Goal: Information Seeking & Learning: Learn about a topic

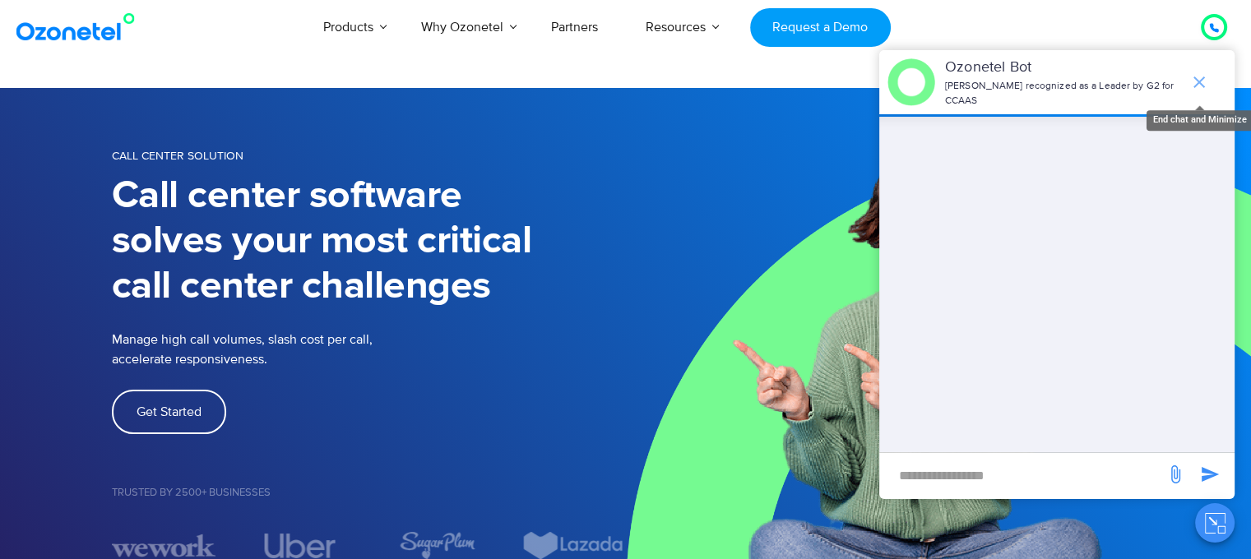
click at [1208, 77] on icon "end chat or minimize" at bounding box center [1199, 82] width 20 height 20
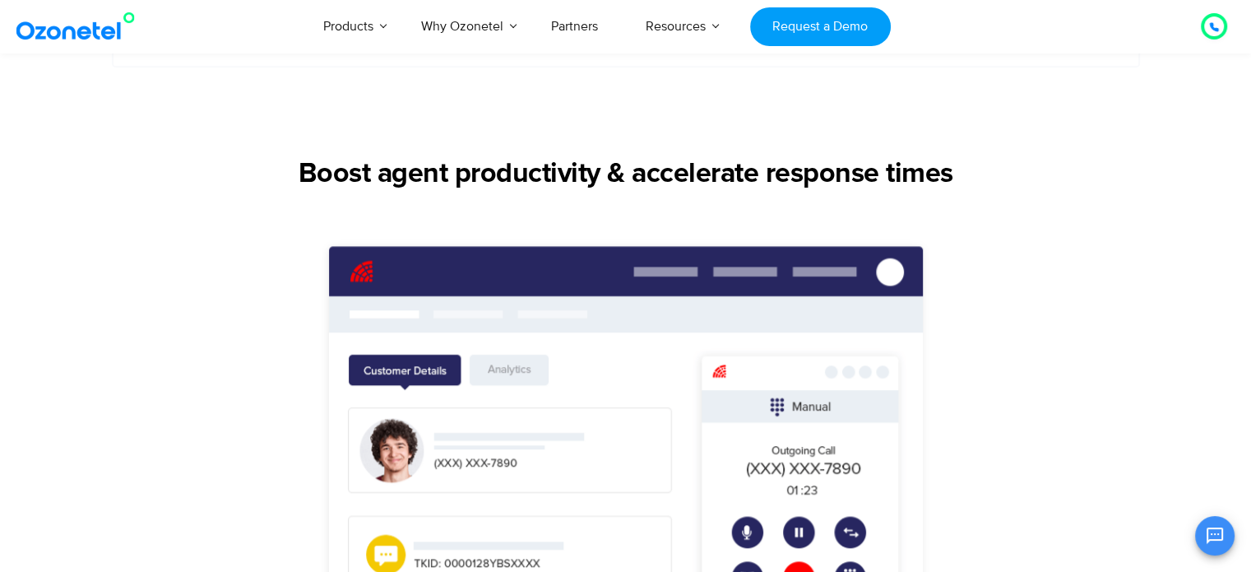
scroll to position [987, 0]
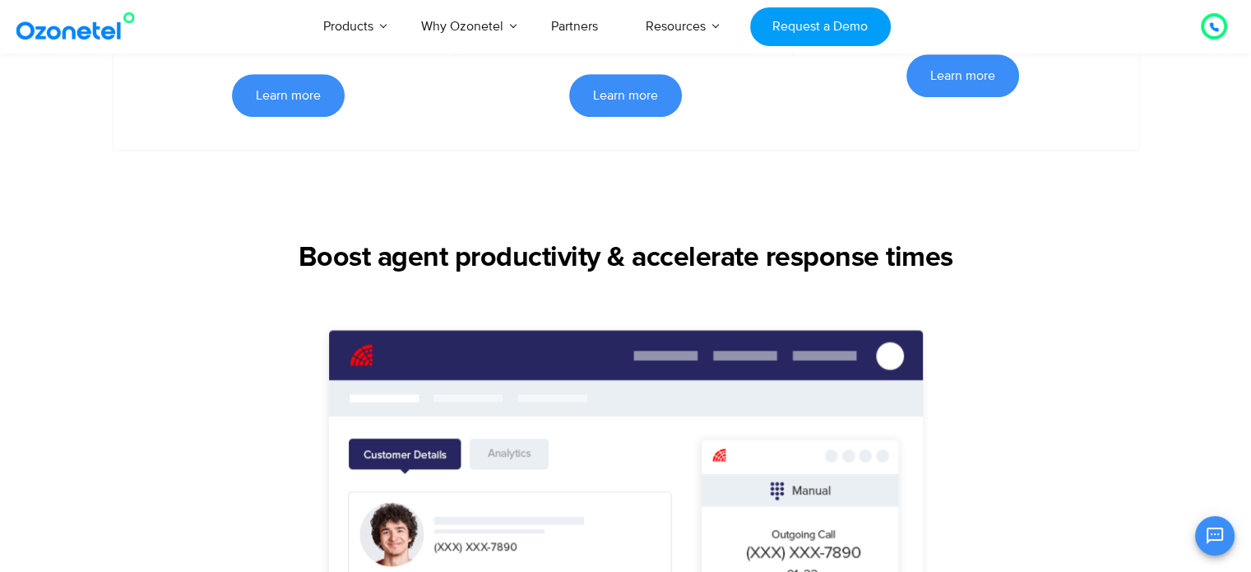
click at [132, 295] on div "Boost agent productivity & accelerate response times" at bounding box center [626, 271] width 1152 height 58
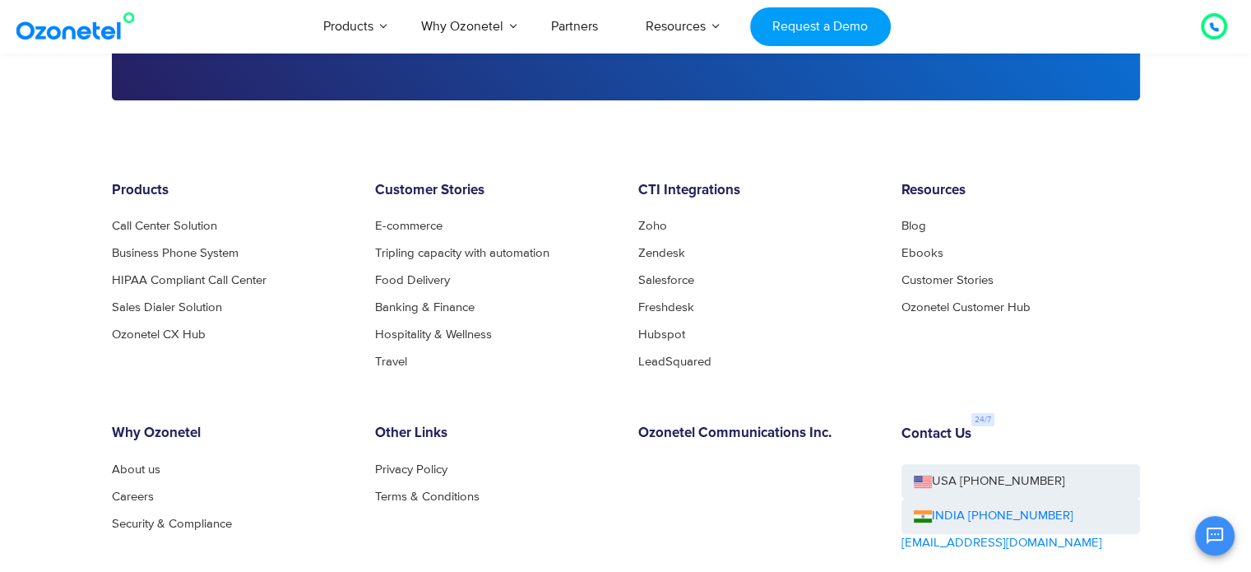
scroll to position [6628, 0]
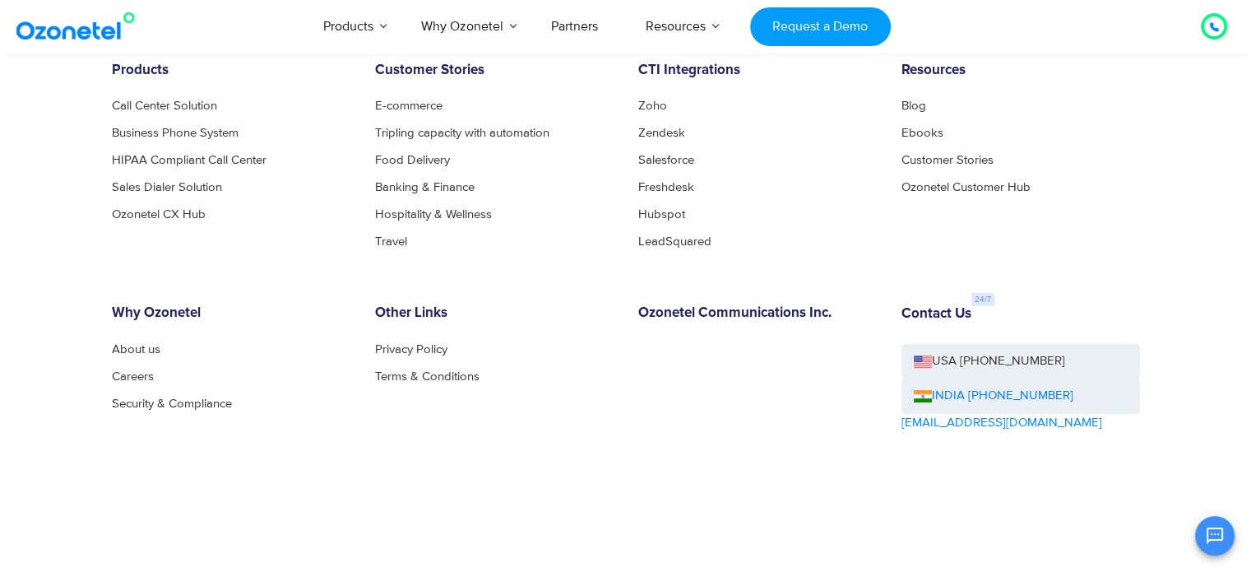
click at [1221, 39] on div at bounding box center [1214, 27] width 40 height 40
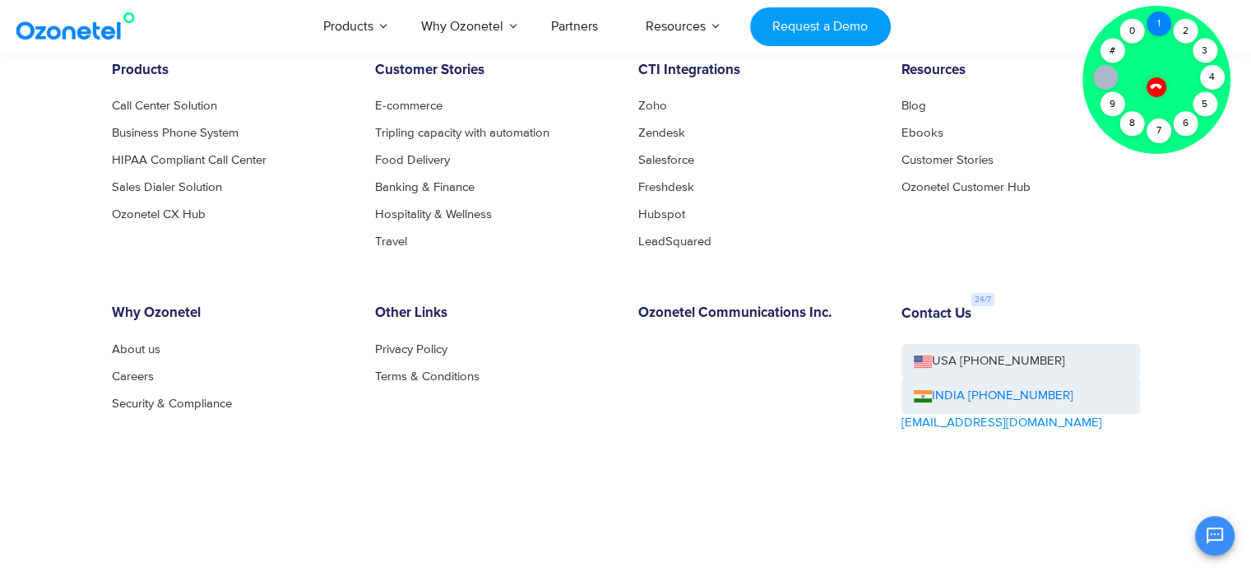
click at [1154, 28] on div "1" at bounding box center [1159, 24] width 25 height 25
click at [507, 440] on div "Other Links Privacy Policy Terms & Conditions" at bounding box center [494, 414] width 263 height 219
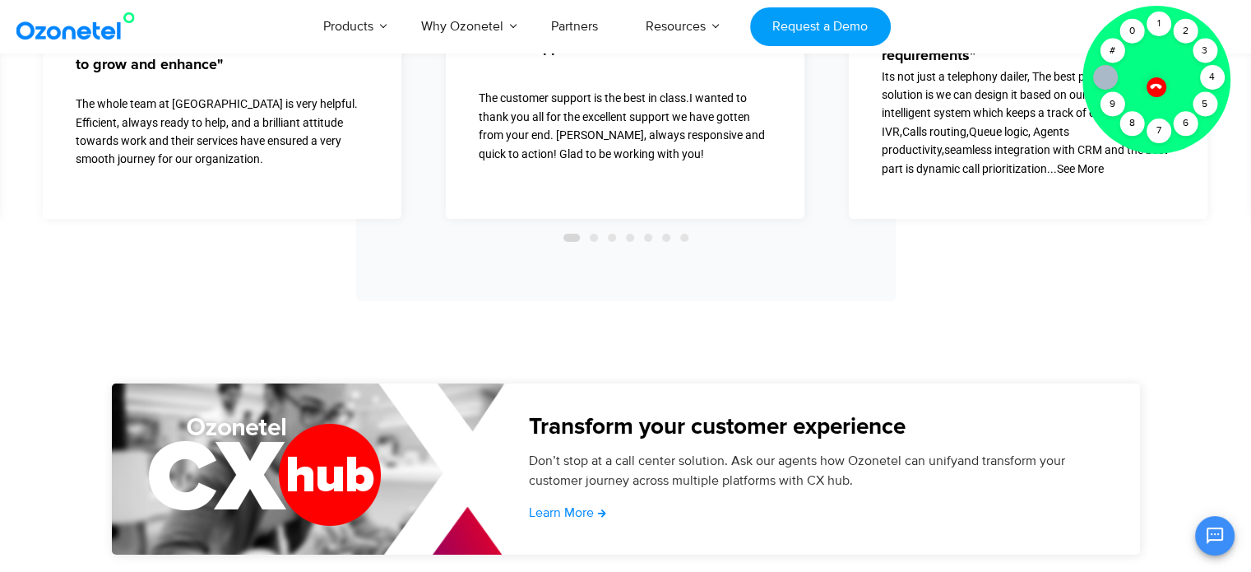
scroll to position [5394, 0]
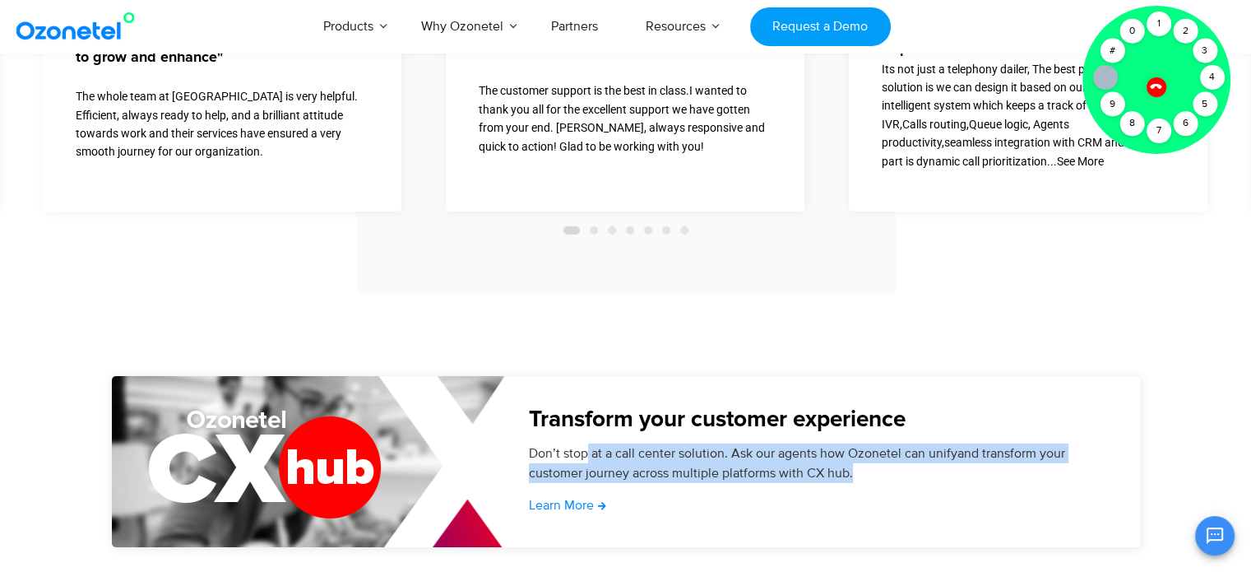
drag, startPoint x: 860, startPoint y: 470, endPoint x: 585, endPoint y: 450, distance: 276.3
click at [585, 450] on p "Don’t stop at a call center solution. Ask our agents how Ozonetel can unifyand …" at bounding box center [814, 462] width 570 height 39
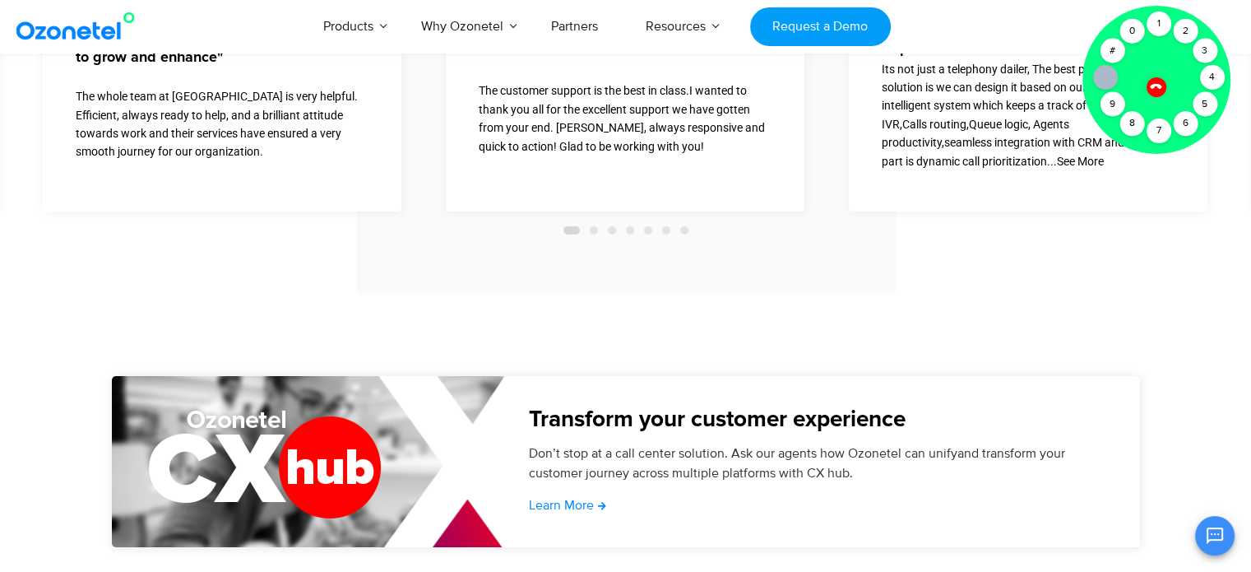
click at [158, 310] on section "Amazing customer reviews      "Excellent Performance" Accuracy and appropr…" at bounding box center [625, 98] width 1251 height 555
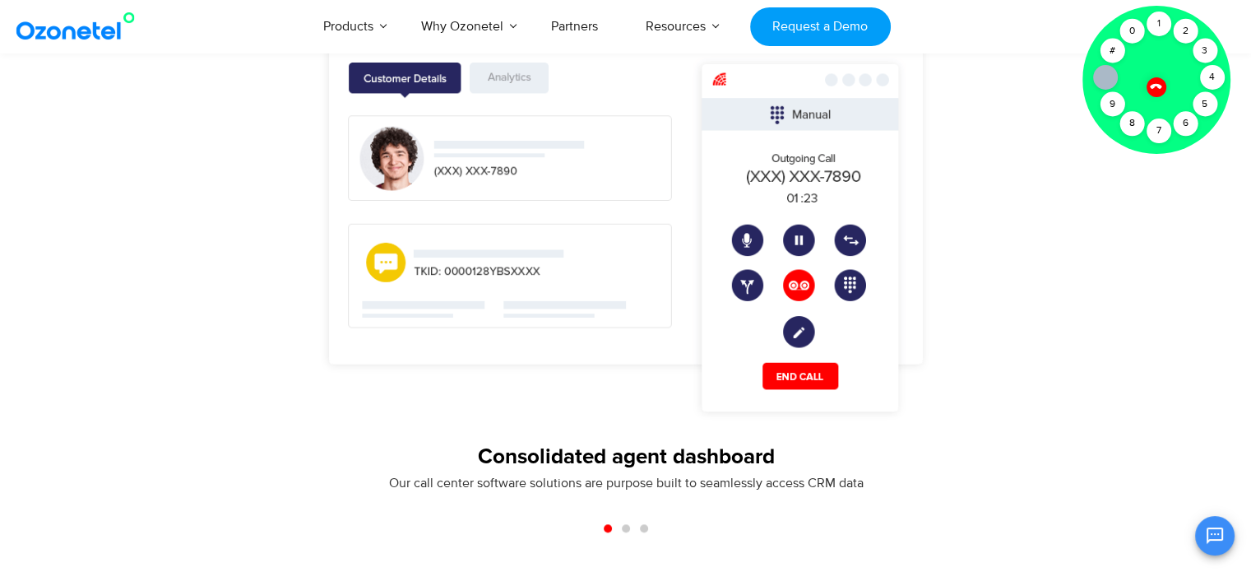
scroll to position [1199, 0]
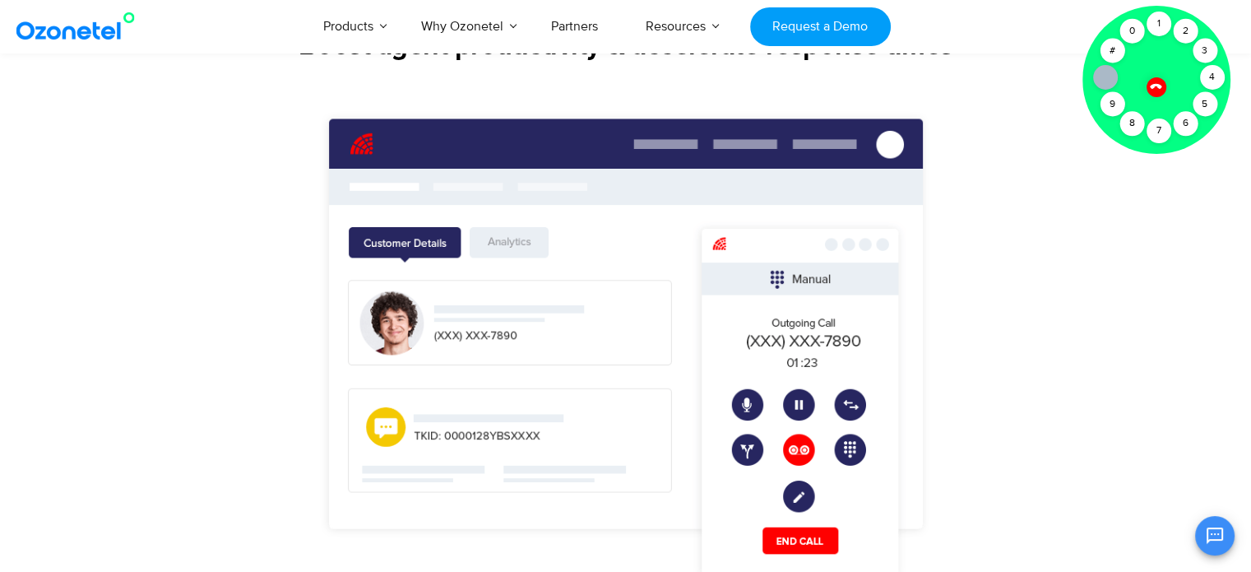
click at [204, 137] on div "Real-time insights Manage call queues, track performance, & supervise ongoing c…" at bounding box center [626, 397] width 1152 height 619
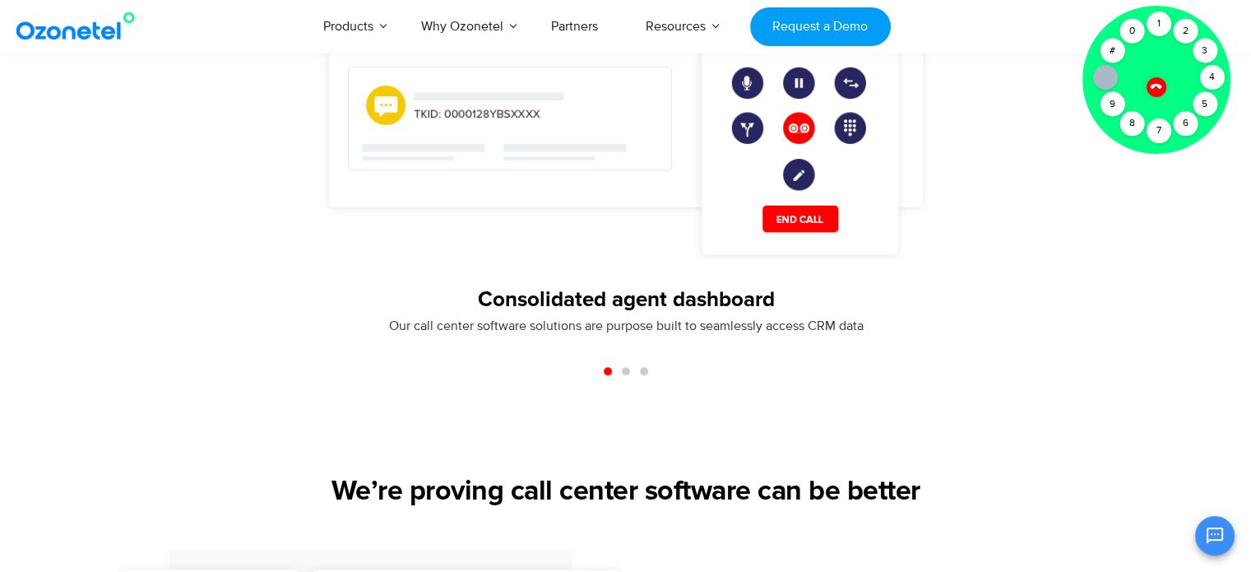
scroll to position [1610, 0]
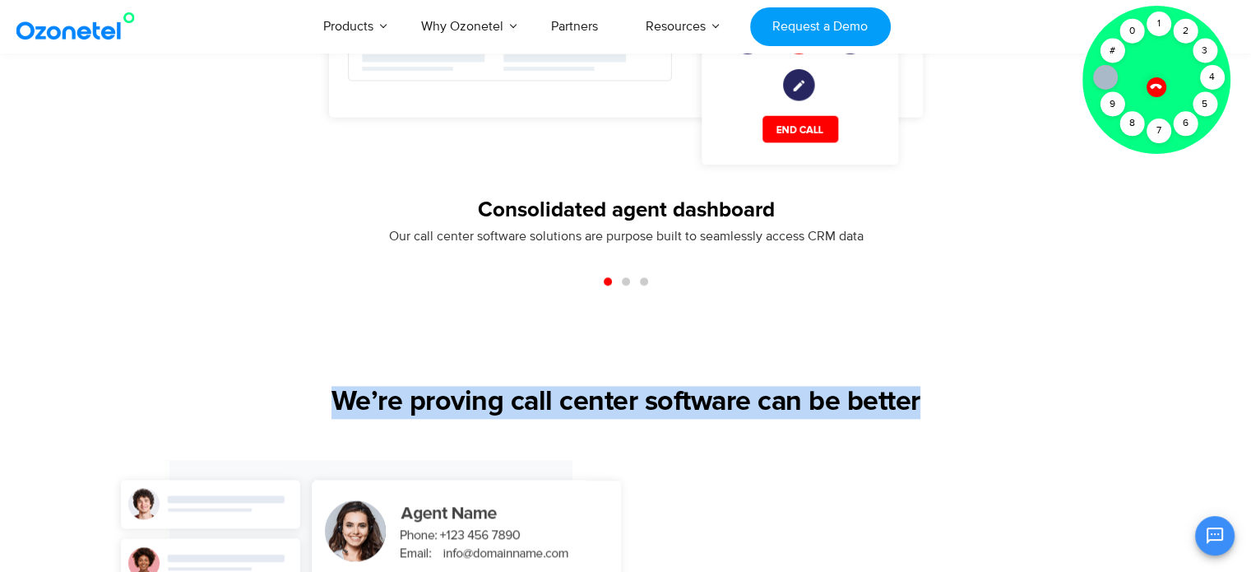
drag, startPoint x: 340, startPoint y: 400, endPoint x: 918, endPoint y: 397, distance: 578.3
click at [918, 397] on h2 "We’re proving call center software can be better" at bounding box center [626, 402] width 1028 height 33
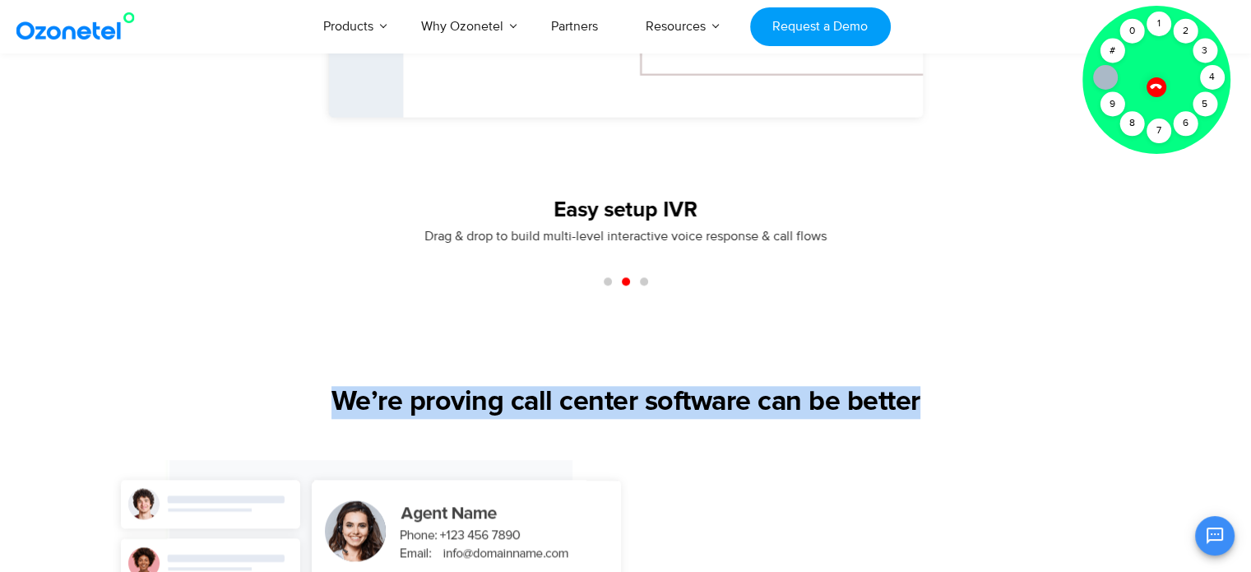
click at [737, 407] on h2 "We’re proving call center software can be better" at bounding box center [626, 402] width 1028 height 33
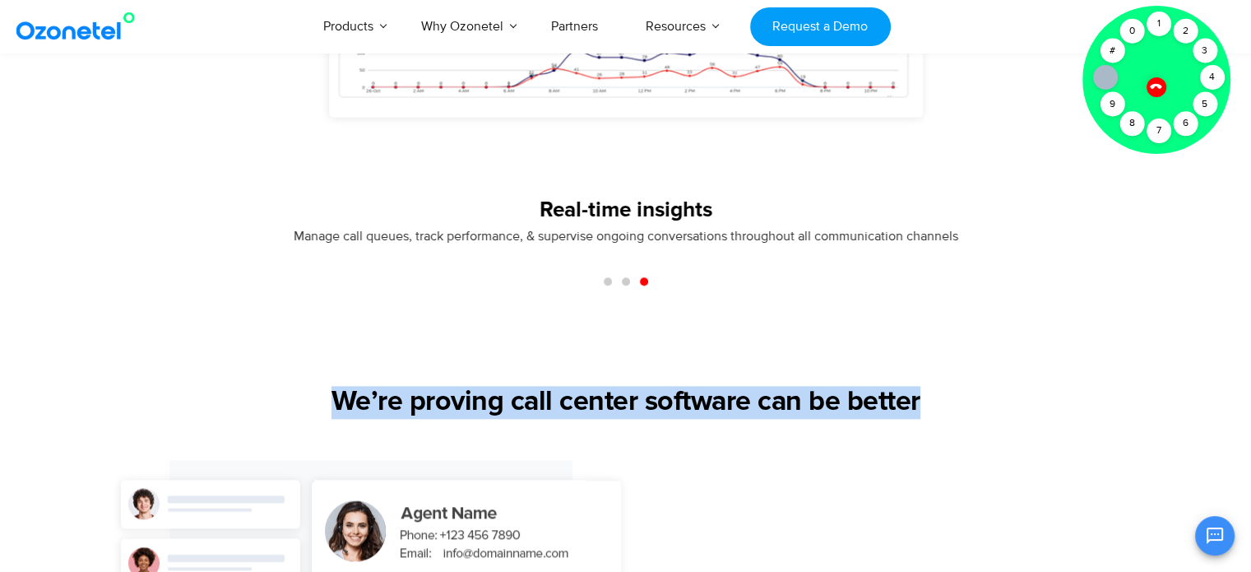
drag, startPoint x: 336, startPoint y: 394, endPoint x: 940, endPoint y: 420, distance: 605.2
click at [940, 420] on div "We’re proving call center software can be better" at bounding box center [626, 423] width 1028 height 74
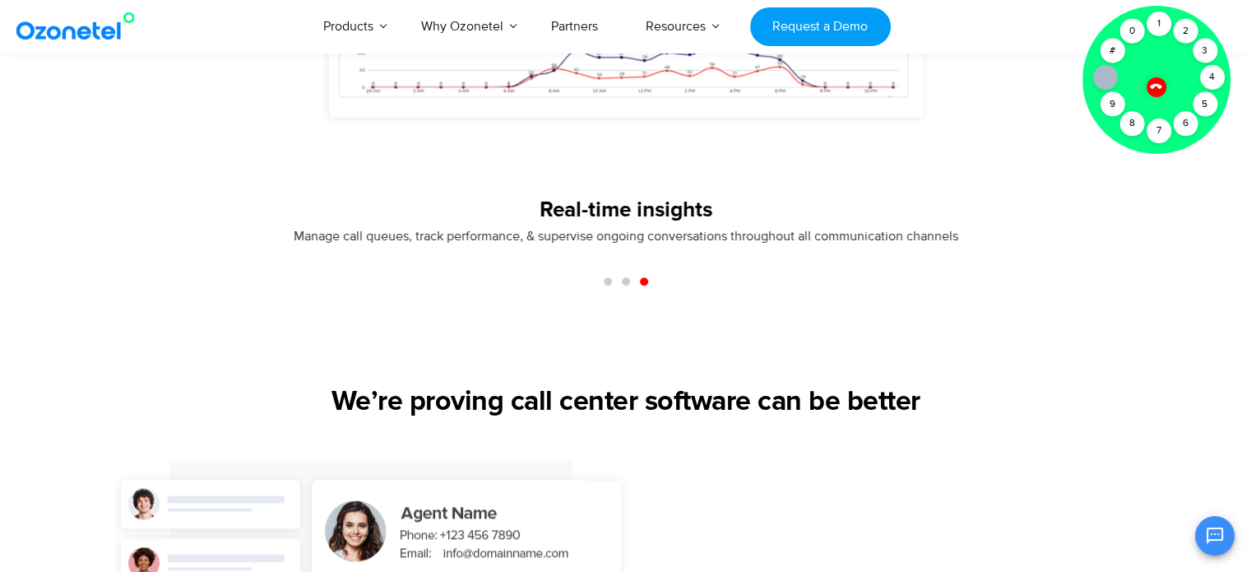
click at [1156, 83] on icon at bounding box center [1156, 87] width 12 height 12
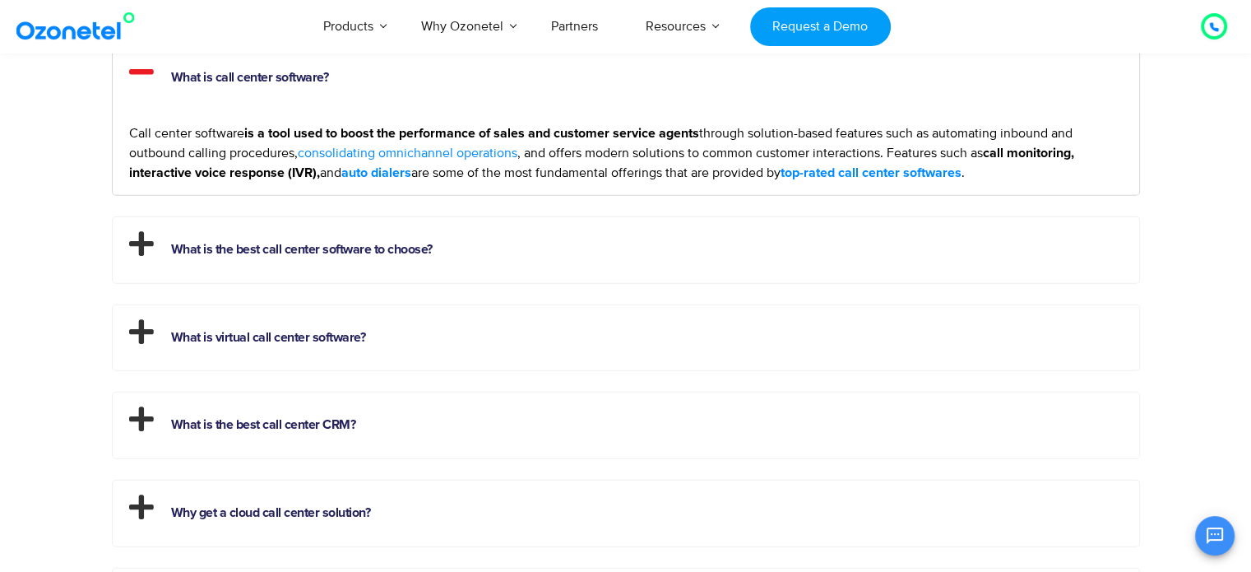
scroll to position [4078, 0]
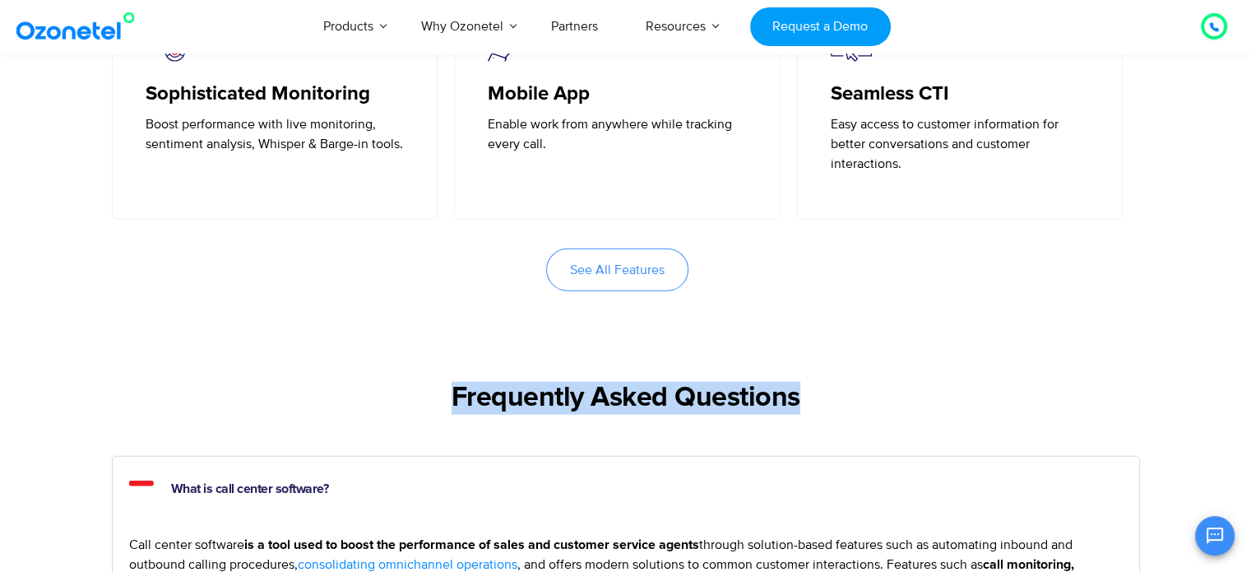
drag, startPoint x: 451, startPoint y: 391, endPoint x: 882, endPoint y: 384, distance: 431.1
click at [882, 384] on h2 "Frequently Asked Questions" at bounding box center [626, 398] width 1028 height 33
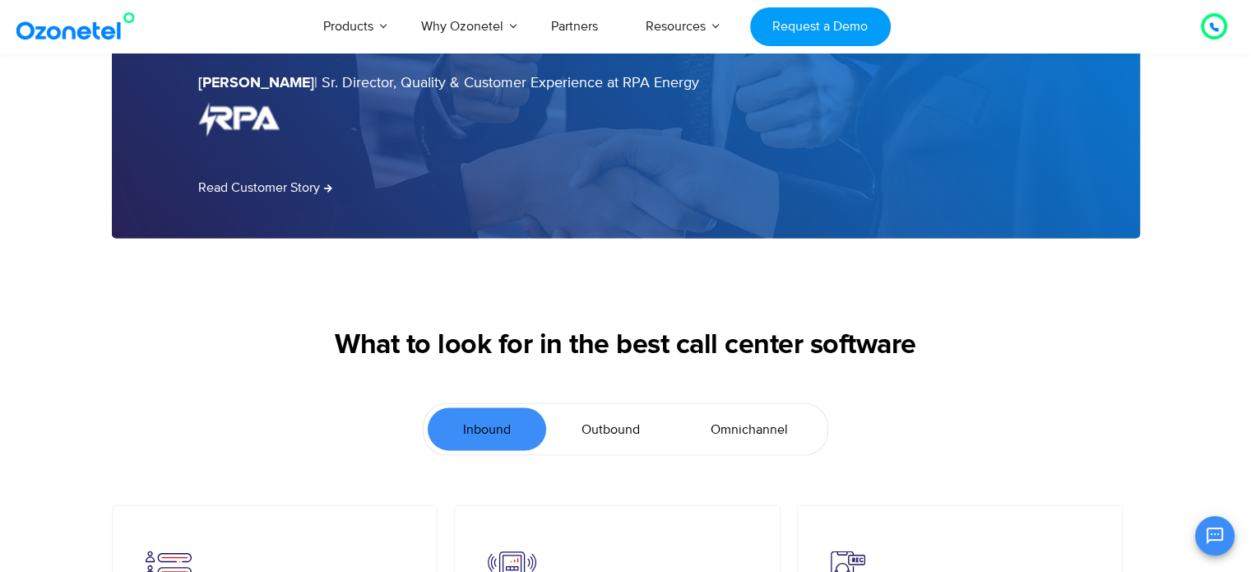
scroll to position [3337, 0]
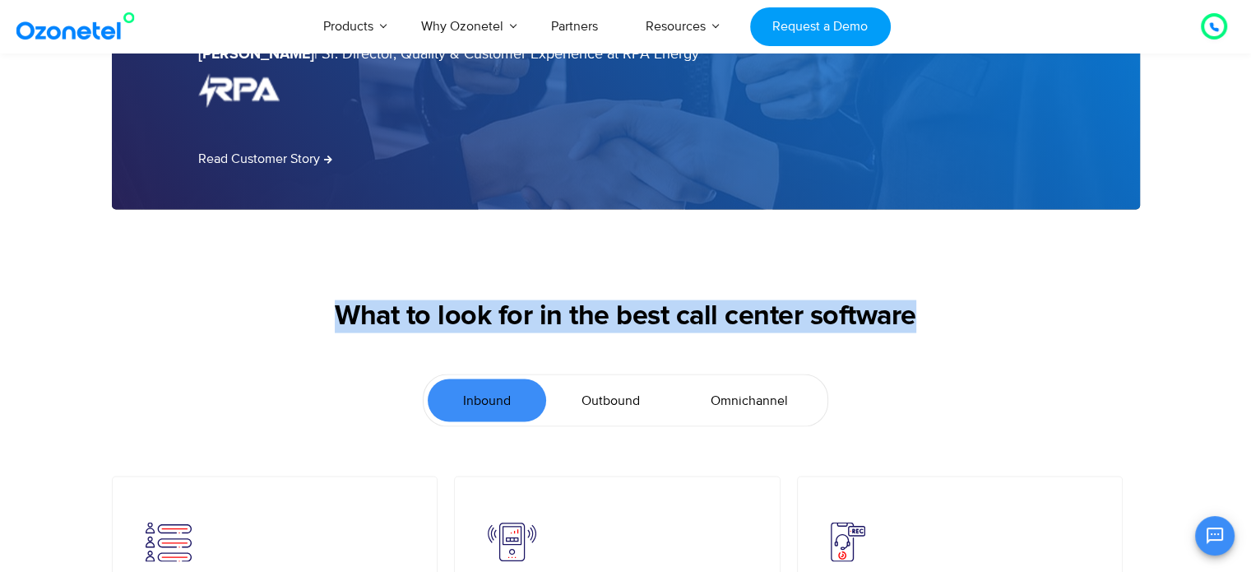
drag, startPoint x: 490, startPoint y: 312, endPoint x: 1030, endPoint y: 312, distance: 539.6
click at [1030, 312] on h2 "What to look for in the best call center software" at bounding box center [626, 316] width 1028 height 33
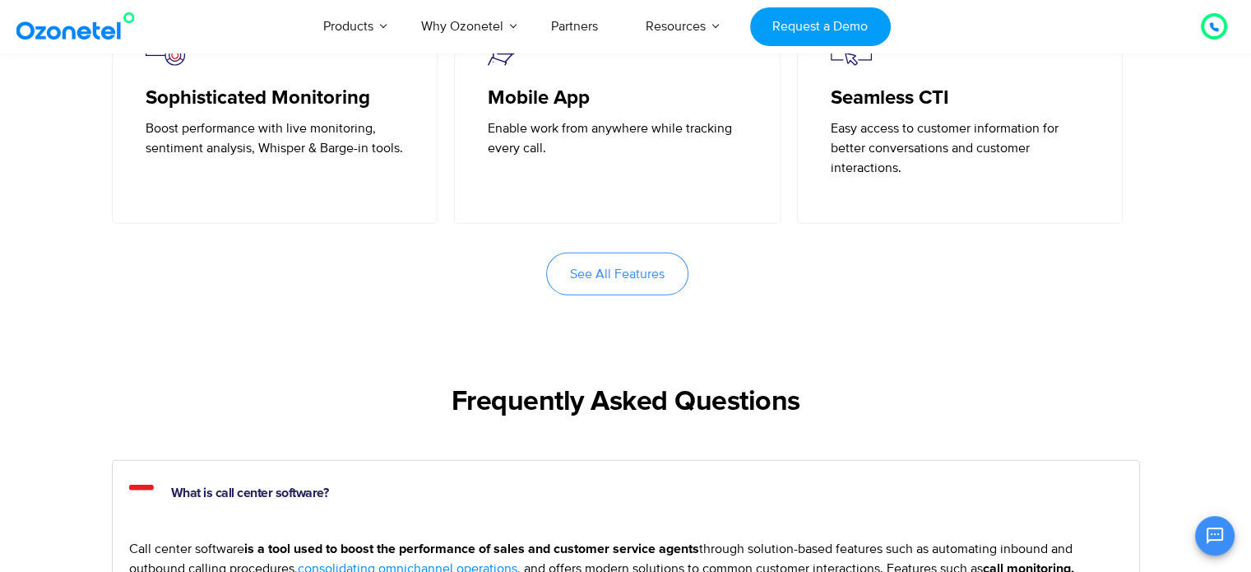
scroll to position [4160, 0]
